Goal: Find specific page/section: Find specific page/section

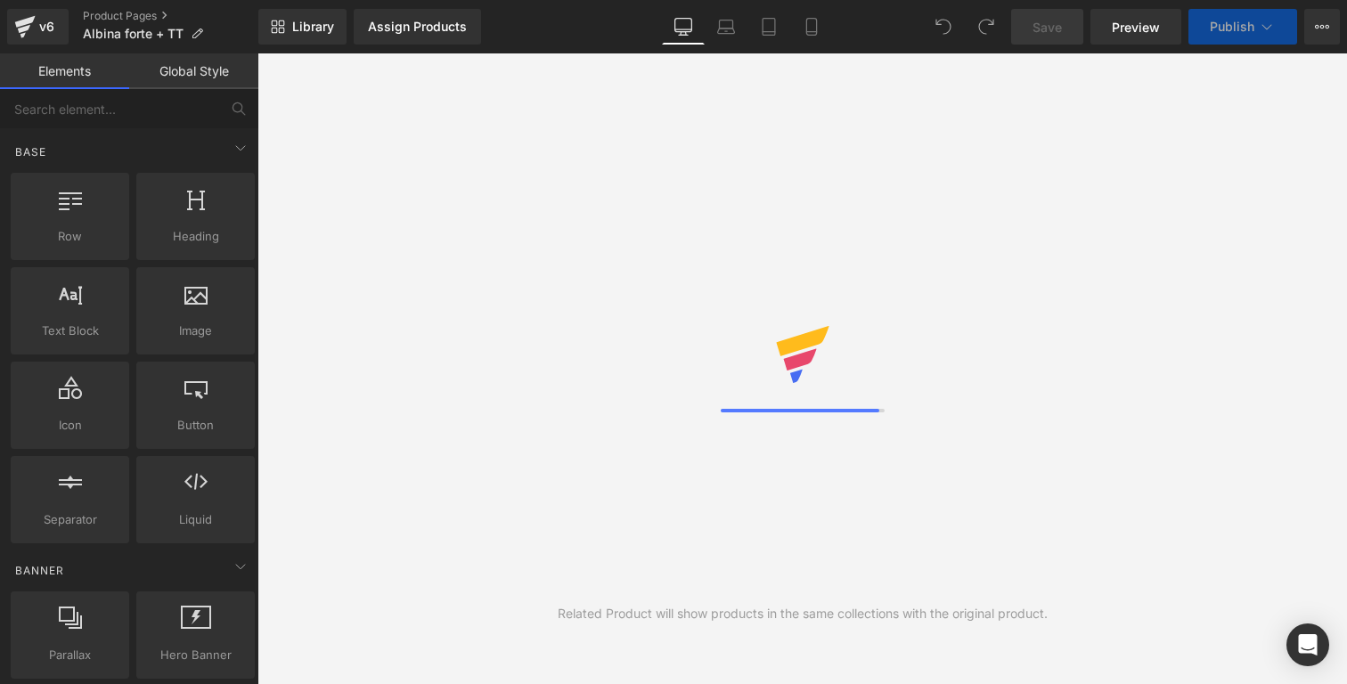
click at [411, 35] on link "Assign Products" at bounding box center [417, 27] width 127 height 36
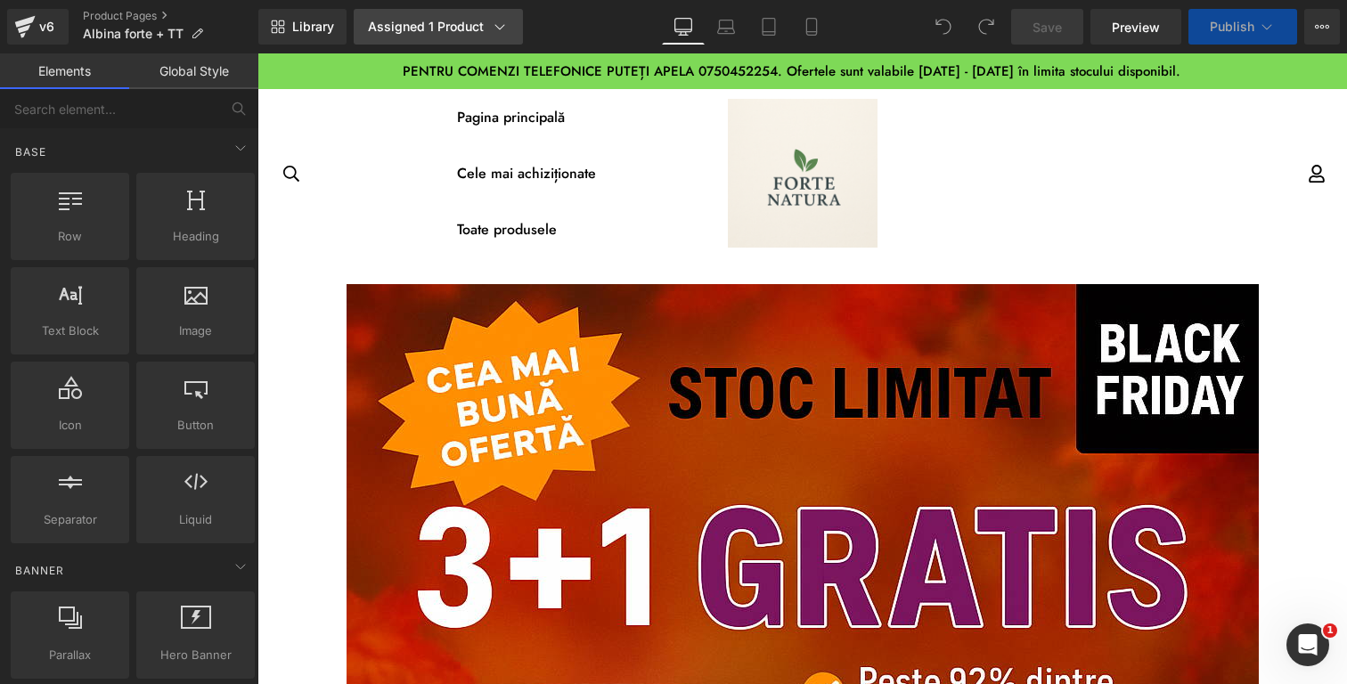
click at [416, 30] on div "Assigned 1 Product" at bounding box center [438, 27] width 141 height 18
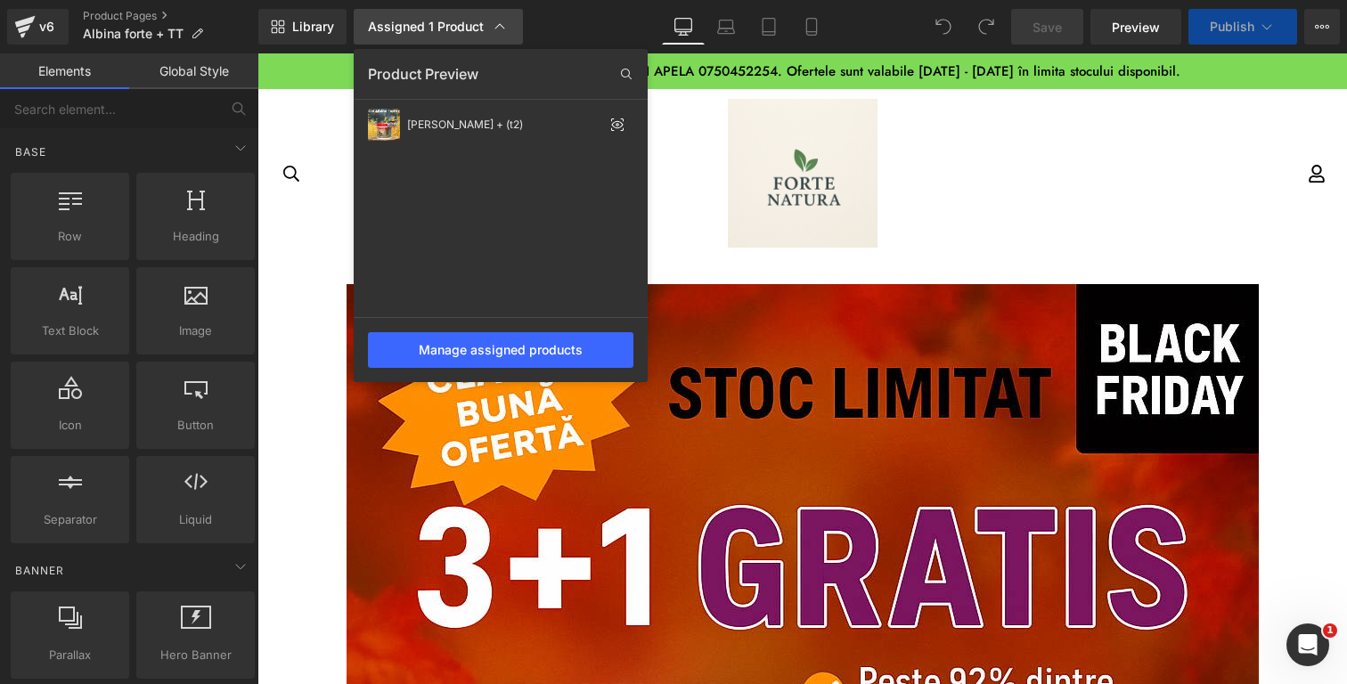
click at [416, 30] on div "Assigned 1 Product" at bounding box center [438, 27] width 141 height 18
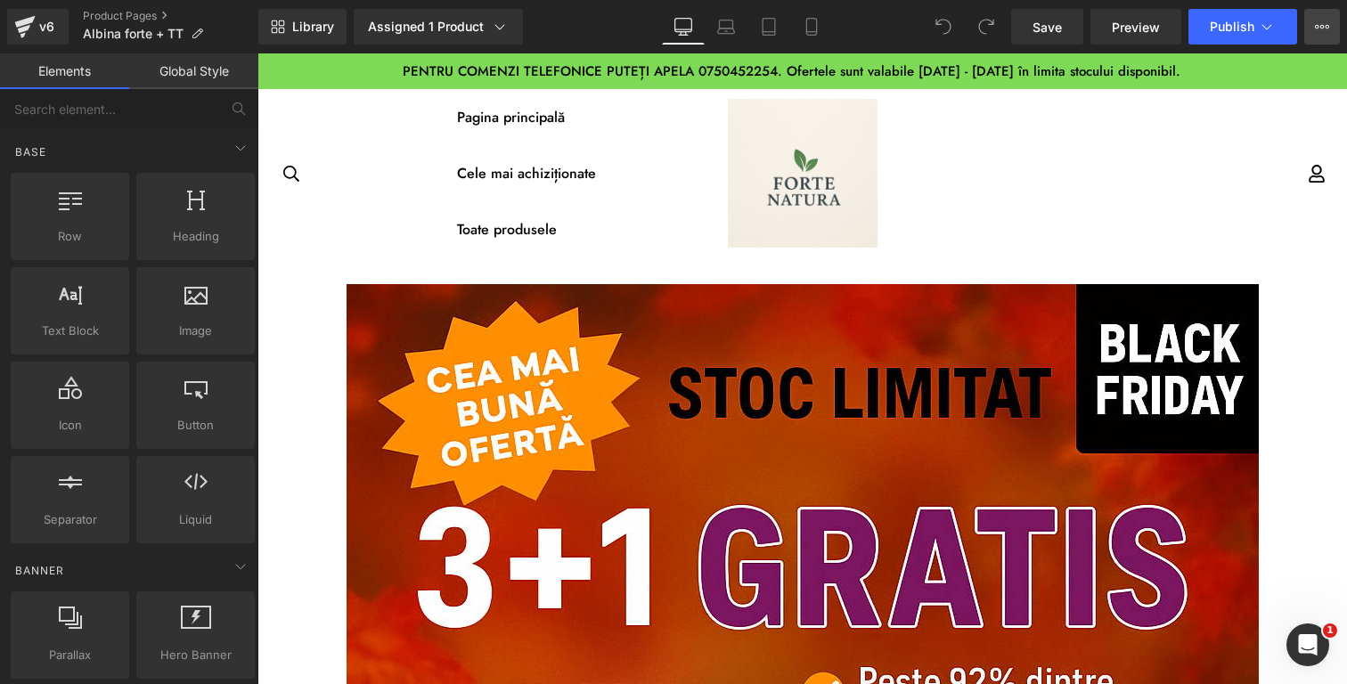
click at [1328, 26] on icon at bounding box center [1322, 27] width 14 height 14
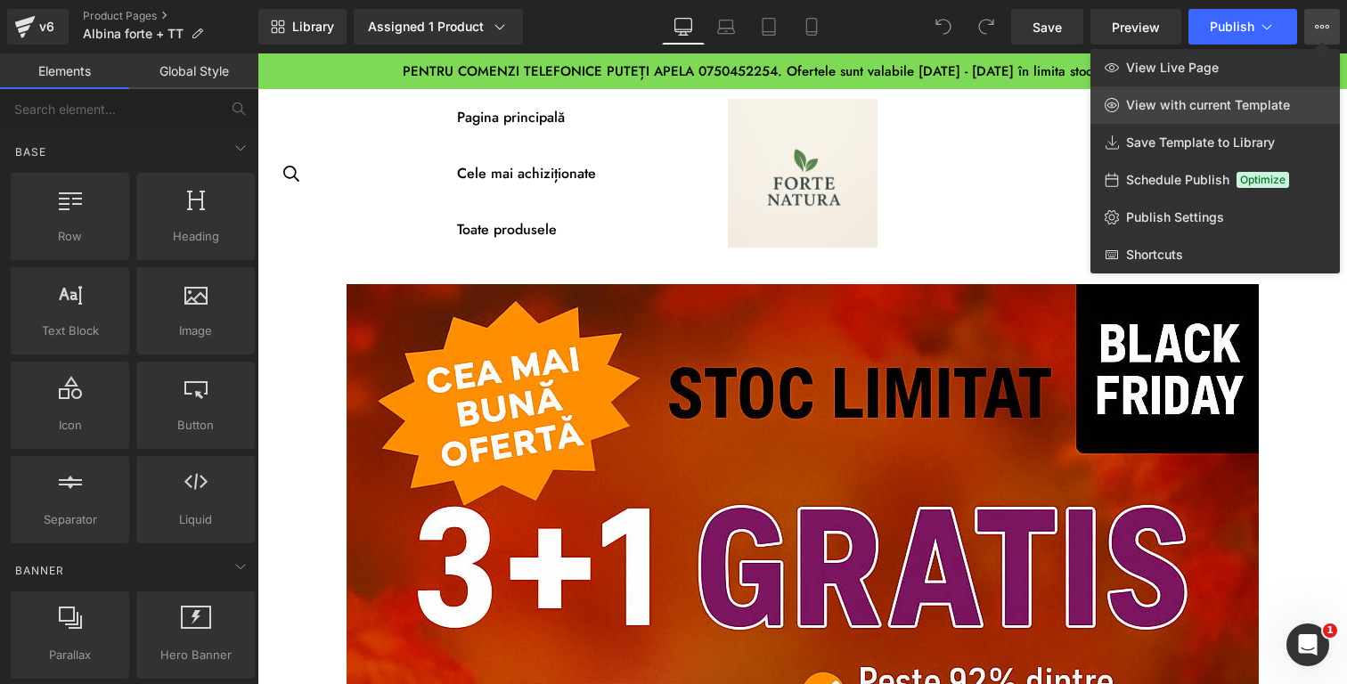
click at [1160, 102] on span "View with current Template" at bounding box center [1208, 105] width 164 height 16
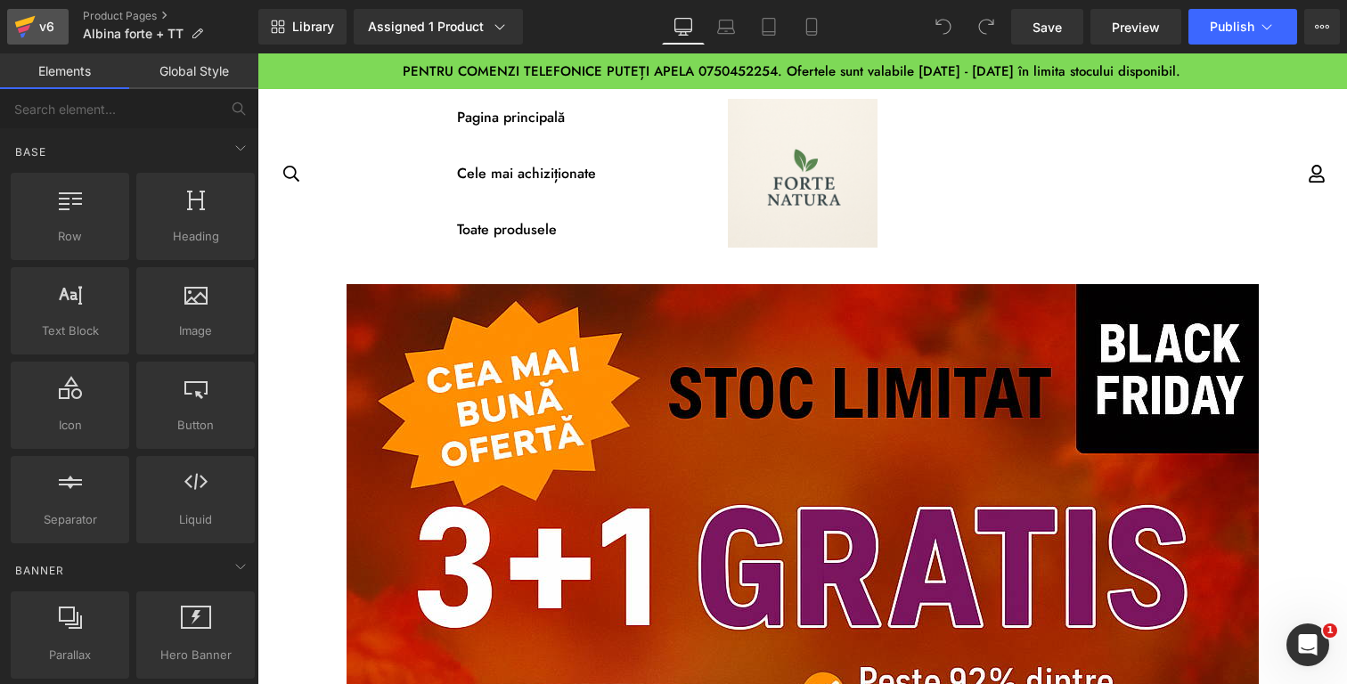
click at [31, 32] on icon at bounding box center [24, 26] width 21 height 45
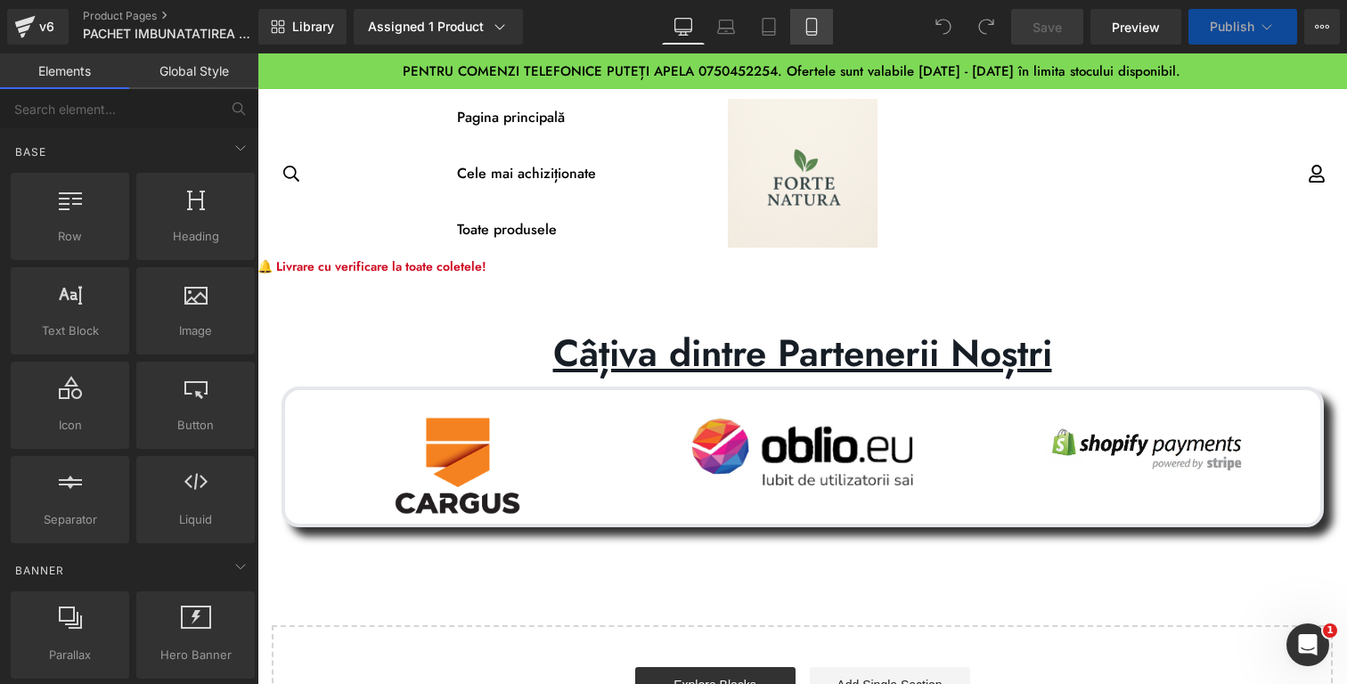
click at [831, 35] on link "Mobile" at bounding box center [811, 27] width 43 height 36
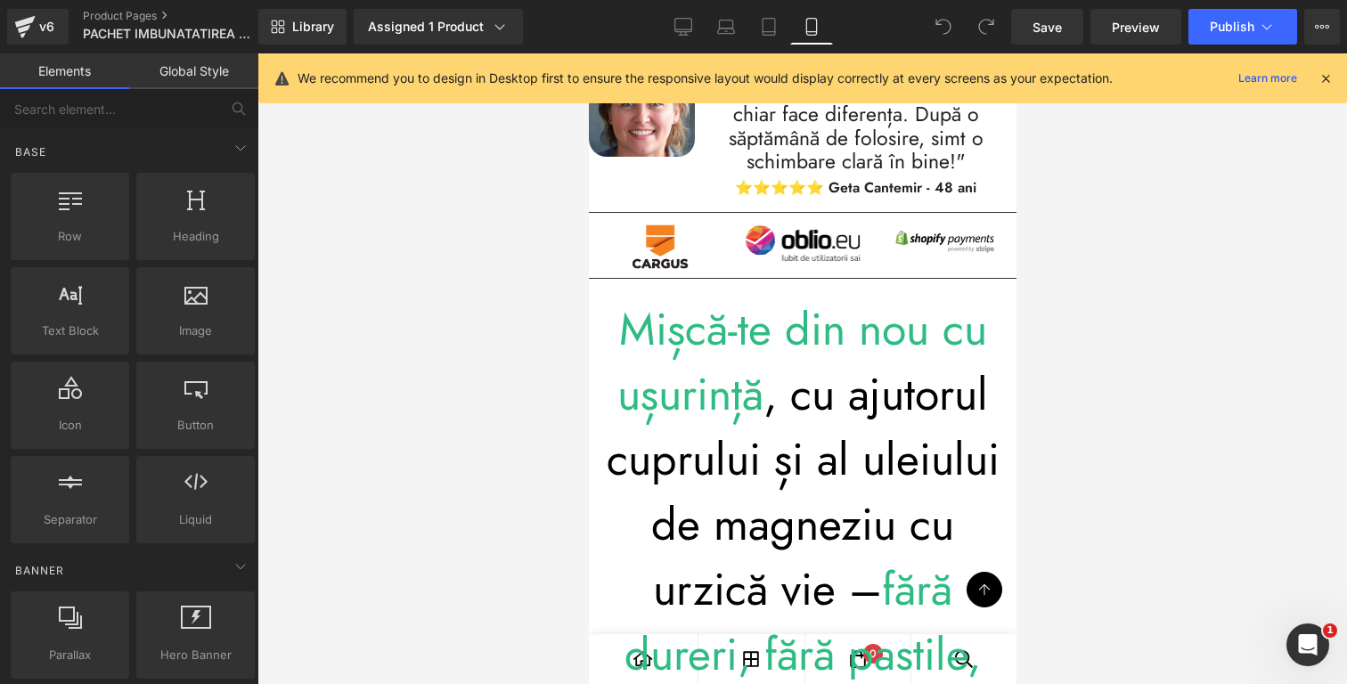
scroll to position [1525, 0]
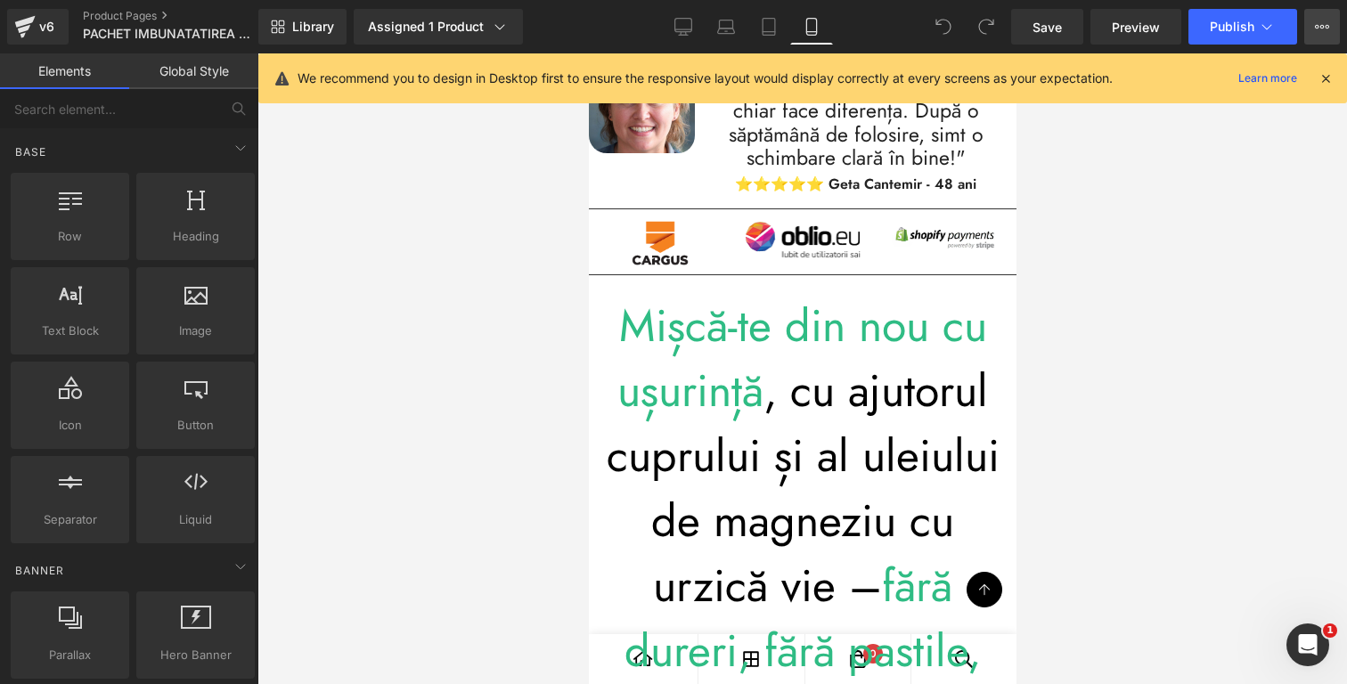
click at [1315, 29] on button "View Live Page View with current Template Save Template to Library Schedule Pub…" at bounding box center [1323, 27] width 36 height 36
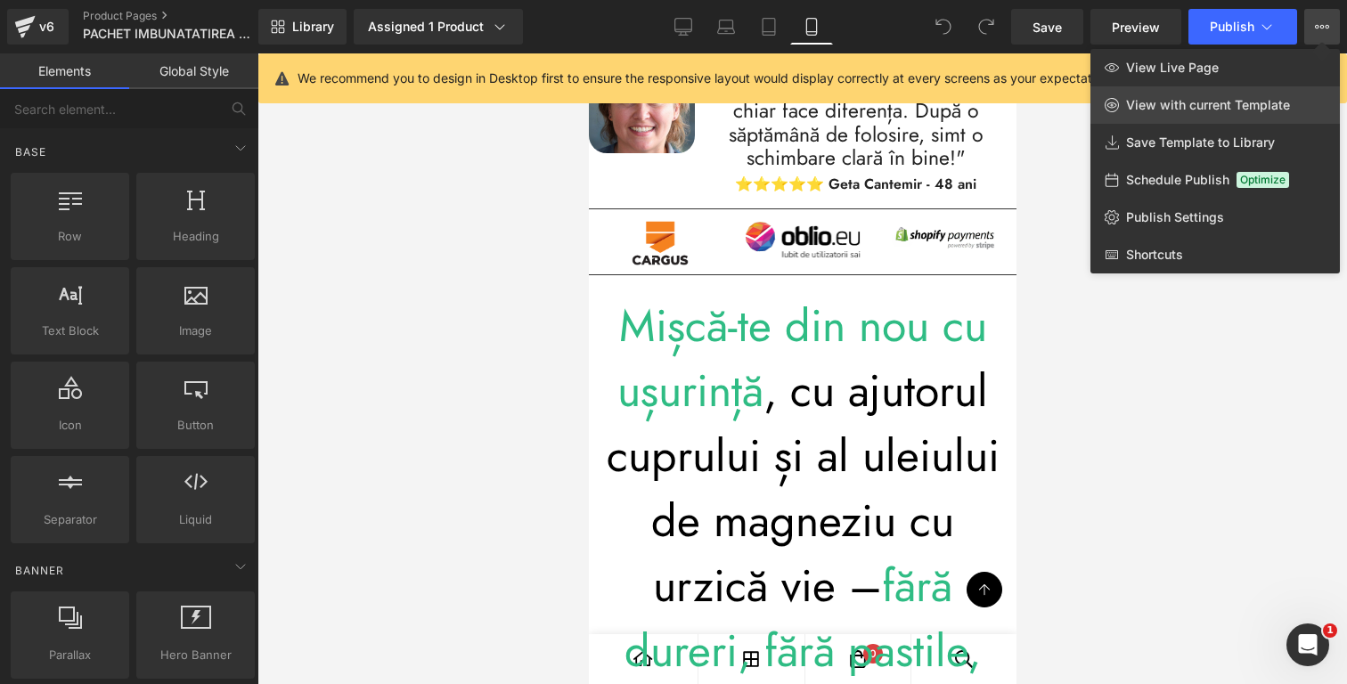
click at [1208, 105] on span "View with current Template" at bounding box center [1208, 105] width 164 height 16
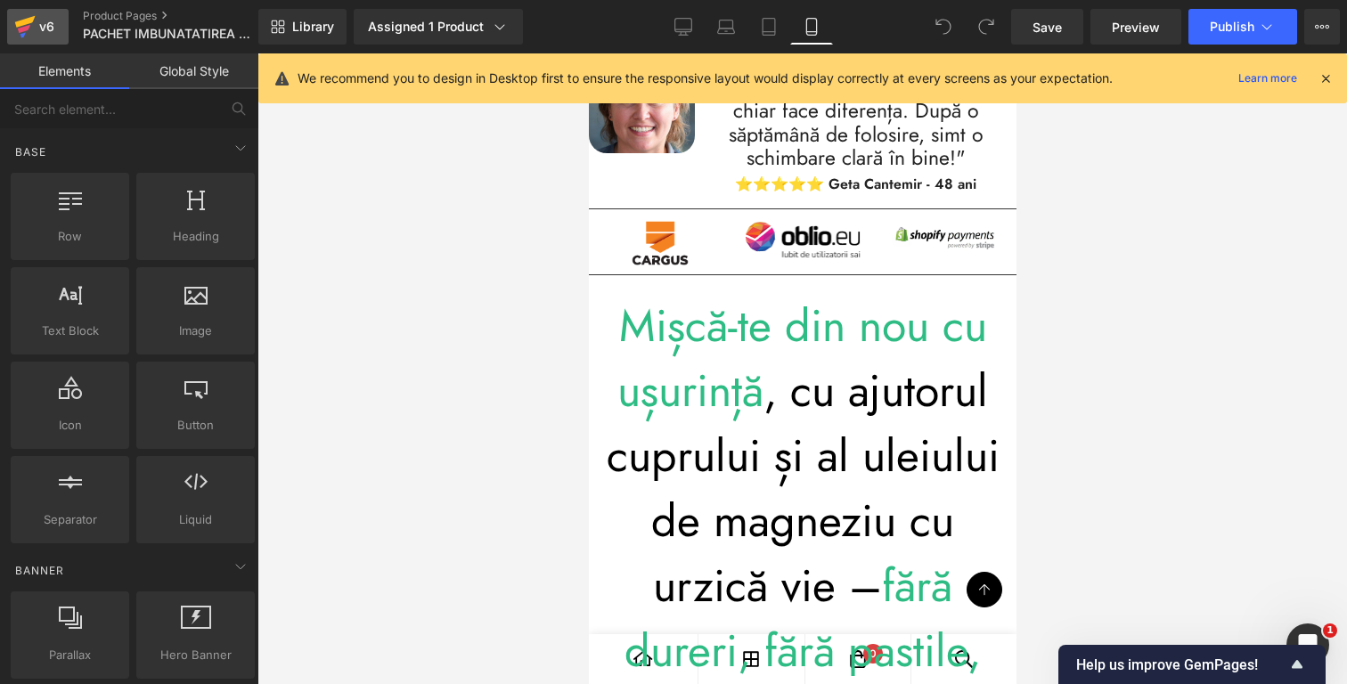
click at [37, 22] on div "v6" at bounding box center [47, 26] width 22 height 23
